Goal: Navigation & Orientation: Find specific page/section

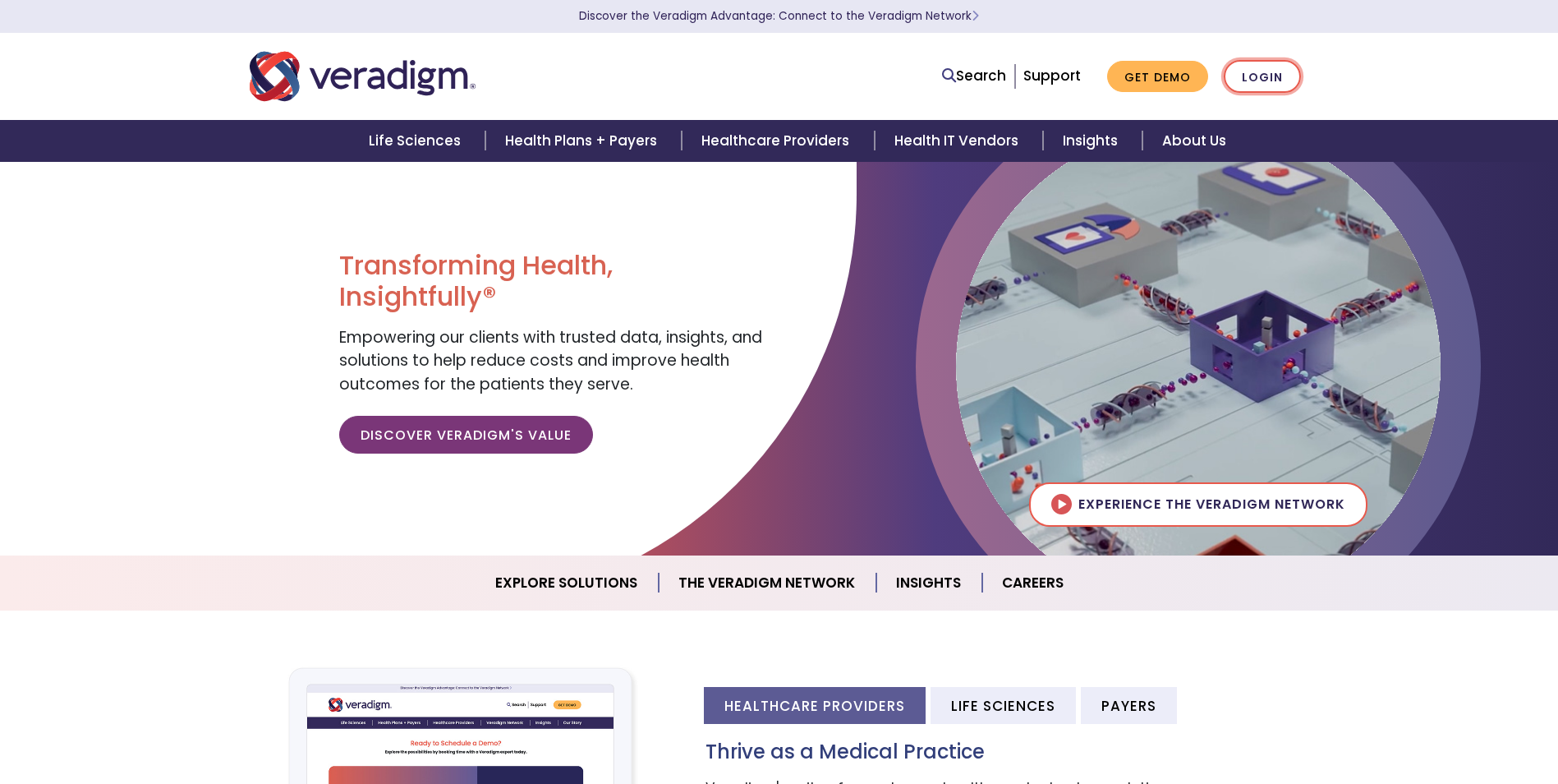
click at [1268, 70] on link "Login" at bounding box center [1262, 76] width 77 height 34
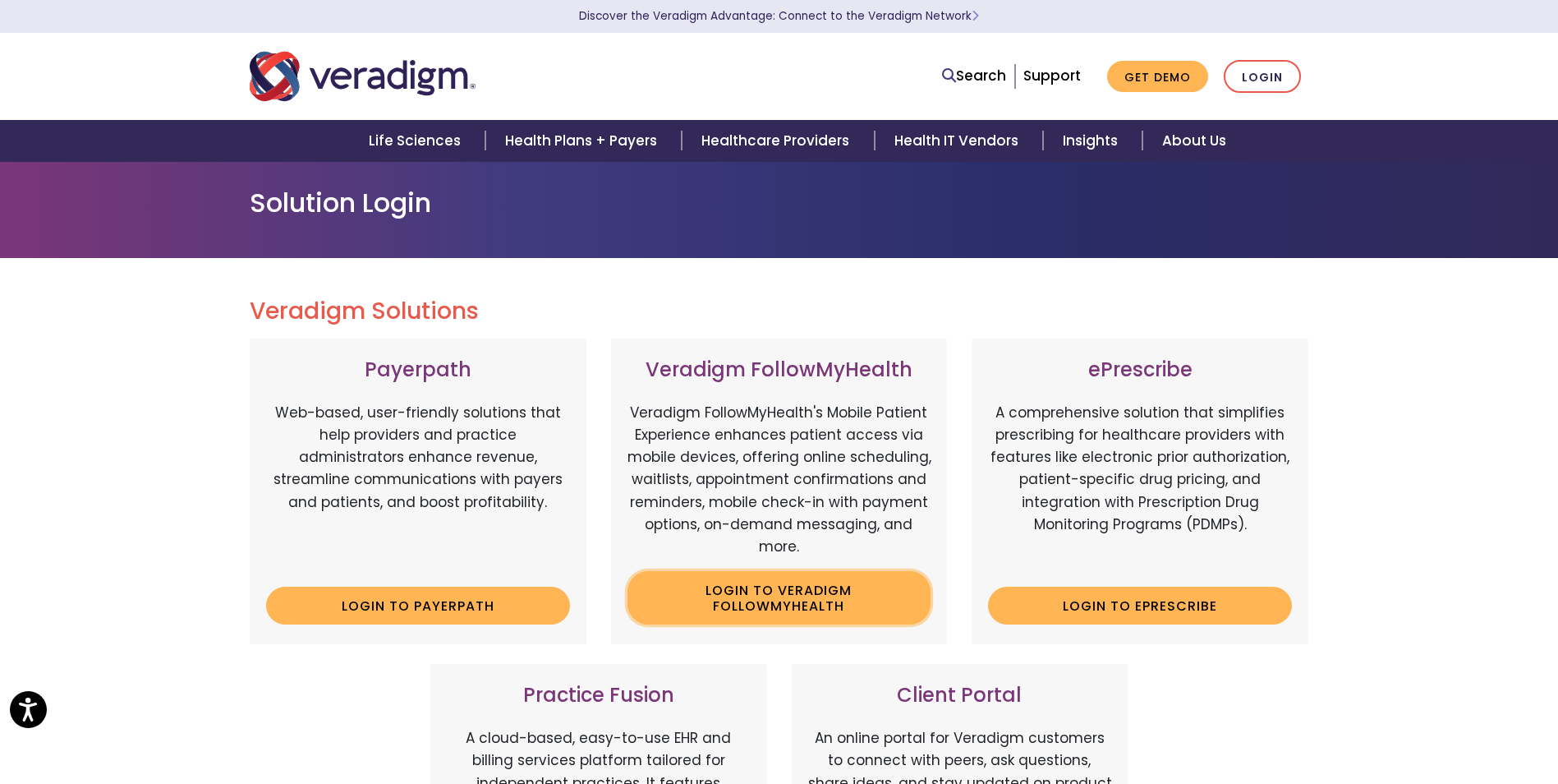
click at [808, 579] on link "Login to Veradigm FollowMyHealth" at bounding box center [779, 597] width 304 height 53
click at [406, 599] on link "Login to Payerpath" at bounding box center [418, 605] width 304 height 38
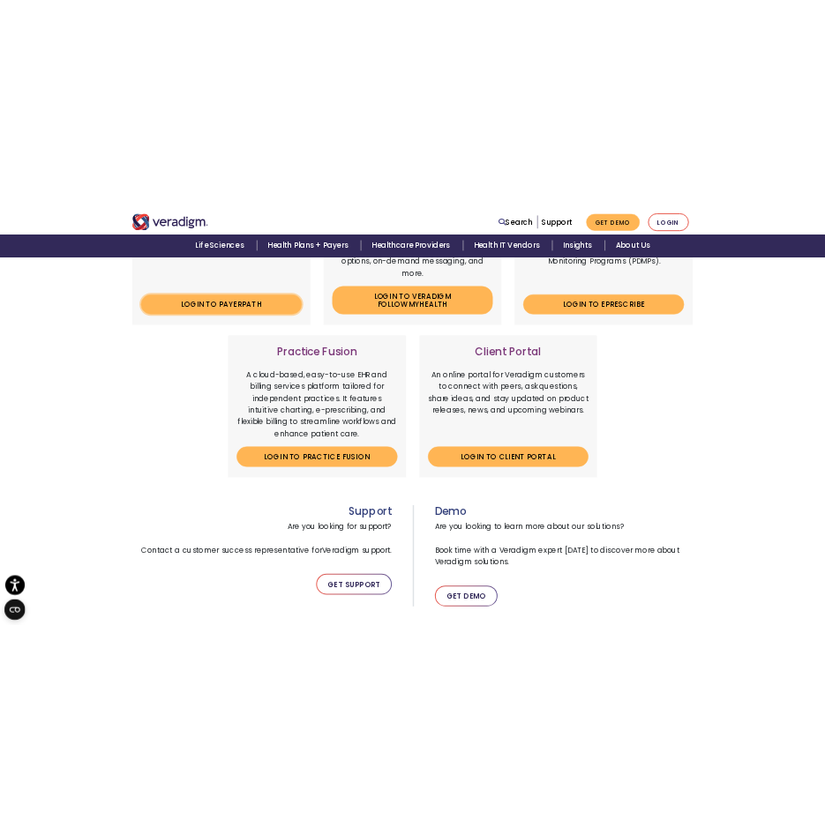
scroll to position [570, 0]
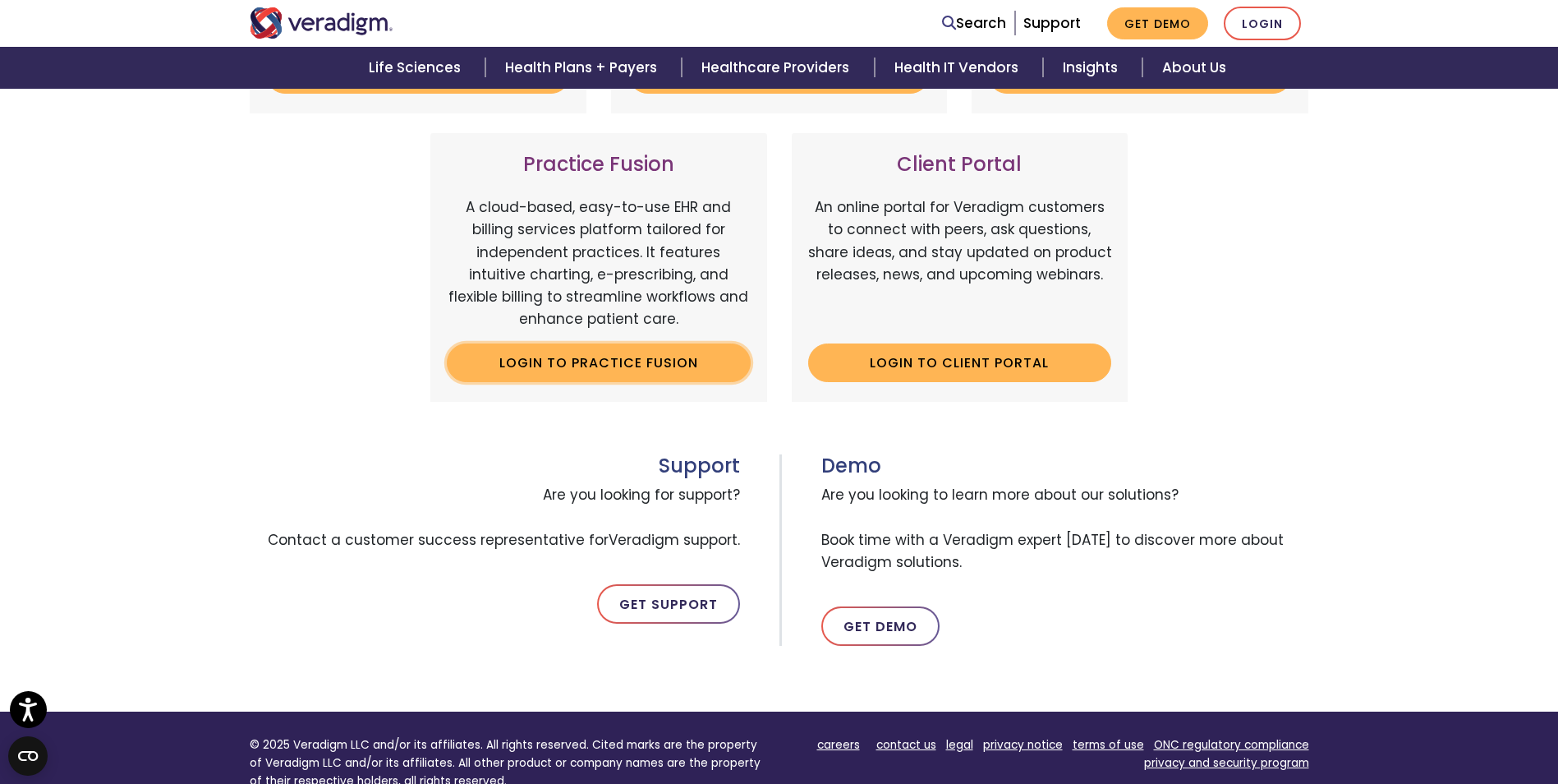
click at [566, 368] on link "Login to Practice Fusion" at bounding box center [599, 362] width 304 height 38
click at [981, 359] on link "Login to Client Portal" at bounding box center [960, 362] width 304 height 38
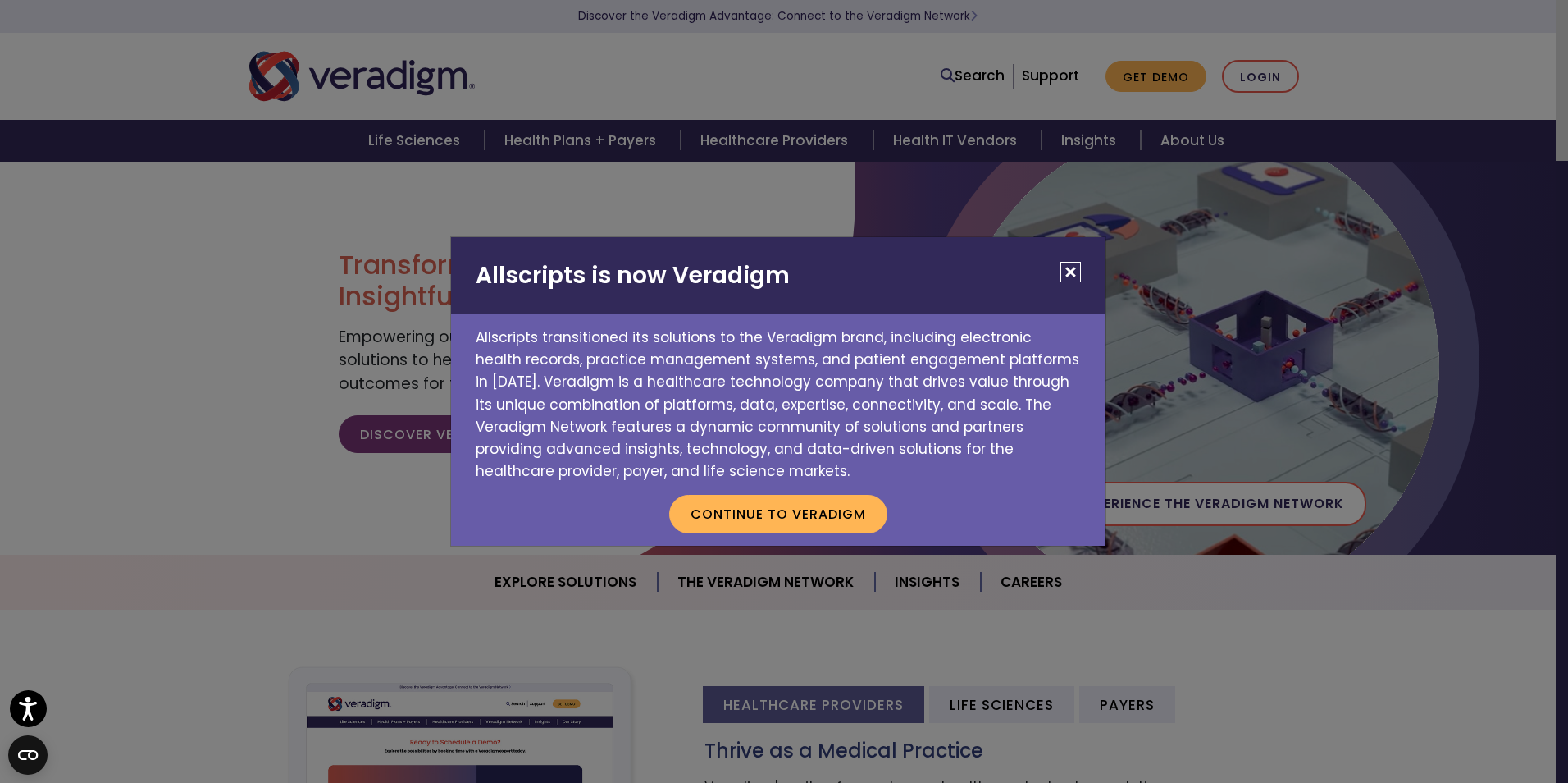
click at [1080, 267] on button "Close" at bounding box center [1071, 272] width 20 height 20
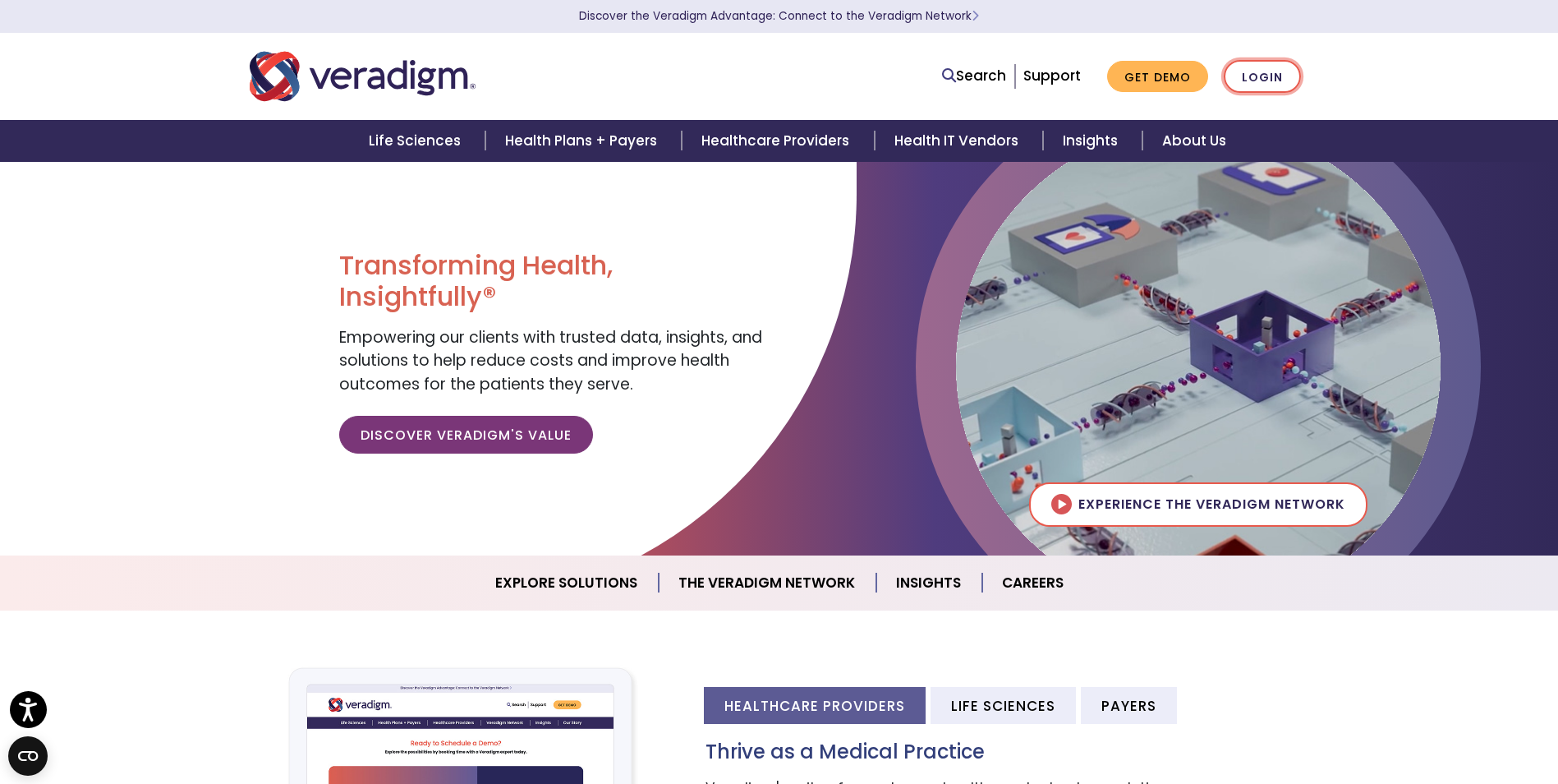
click at [1261, 80] on link "Login" at bounding box center [1262, 76] width 77 height 34
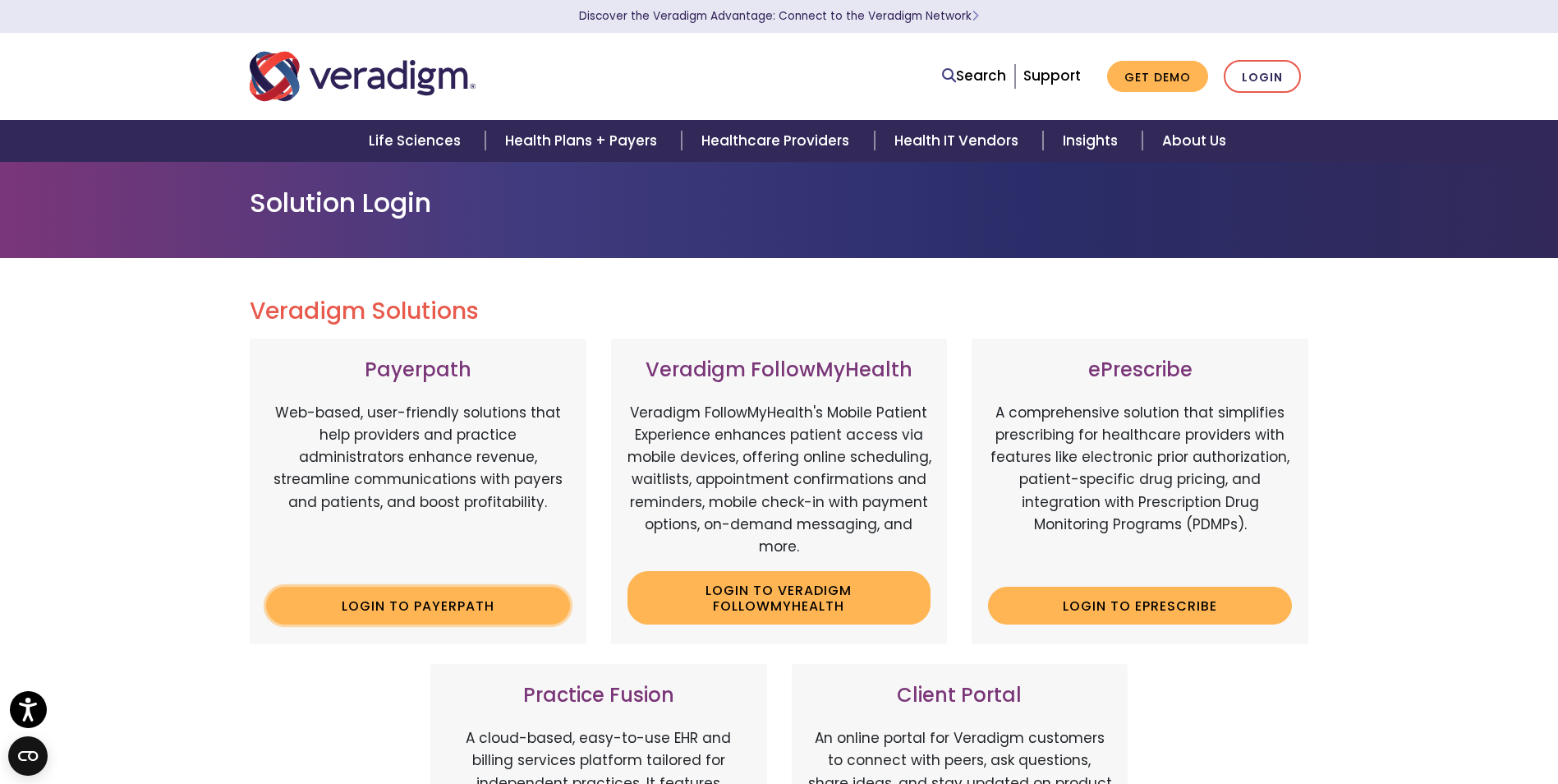
click at [436, 615] on link "Login to Payerpath" at bounding box center [418, 605] width 304 height 38
